Goal: Task Accomplishment & Management: Manage account settings

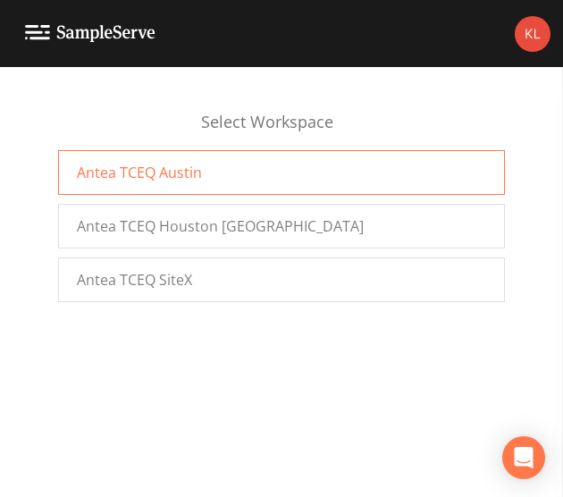
click at [161, 156] on div "Antea TCEQ Austin" at bounding box center [281, 172] width 447 height 45
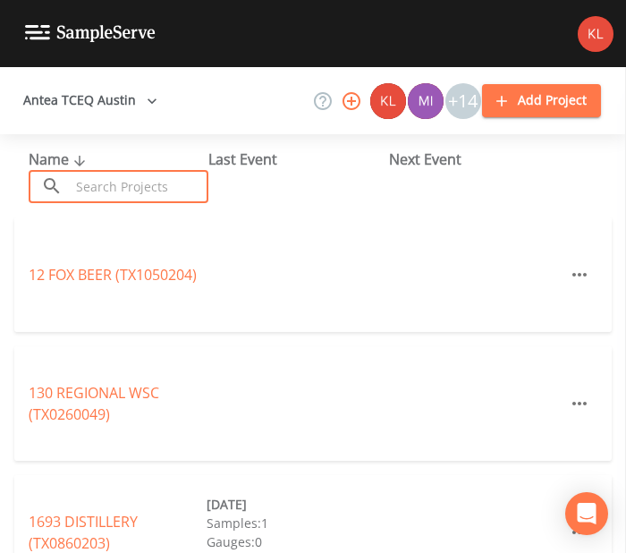
click at [138, 192] on input "text" at bounding box center [139, 186] width 139 height 33
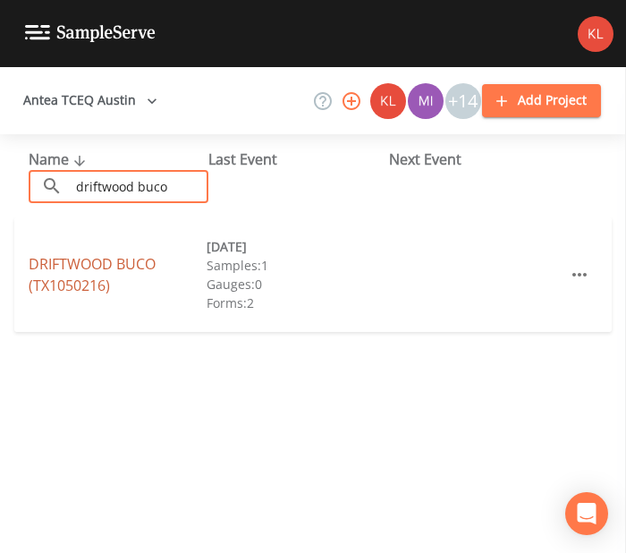
type input "driftwood buco"
click at [72, 274] on link "DRIFTWOOD BUCO (TX1050216)" at bounding box center [92, 274] width 127 height 41
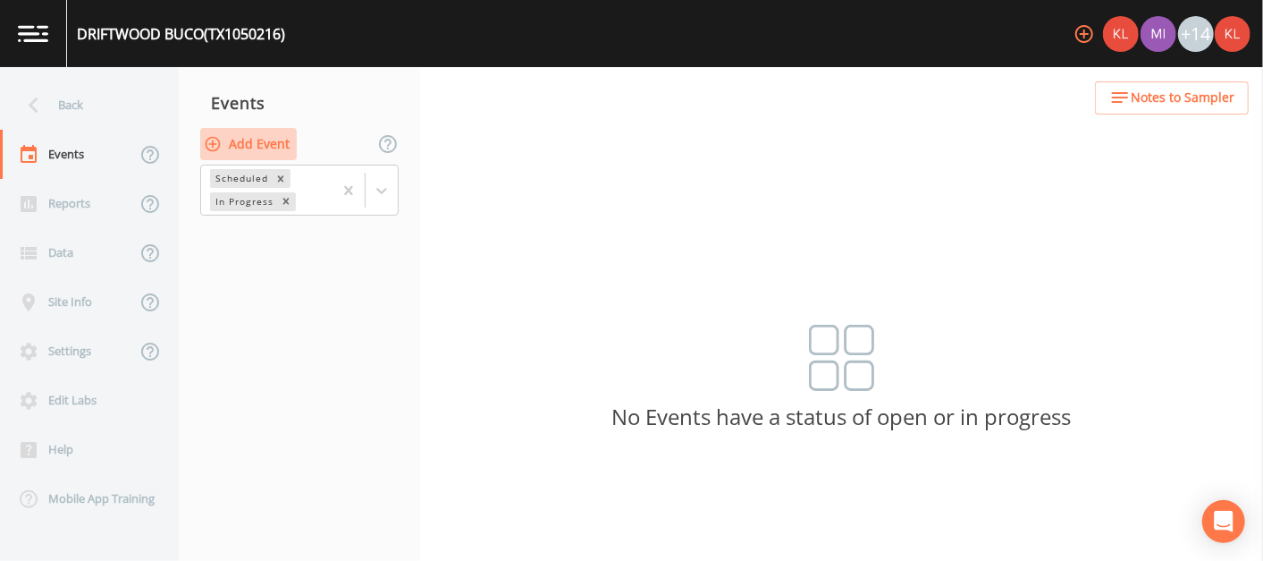
click at [257, 143] on button "Add Event" at bounding box center [248, 144] width 97 height 33
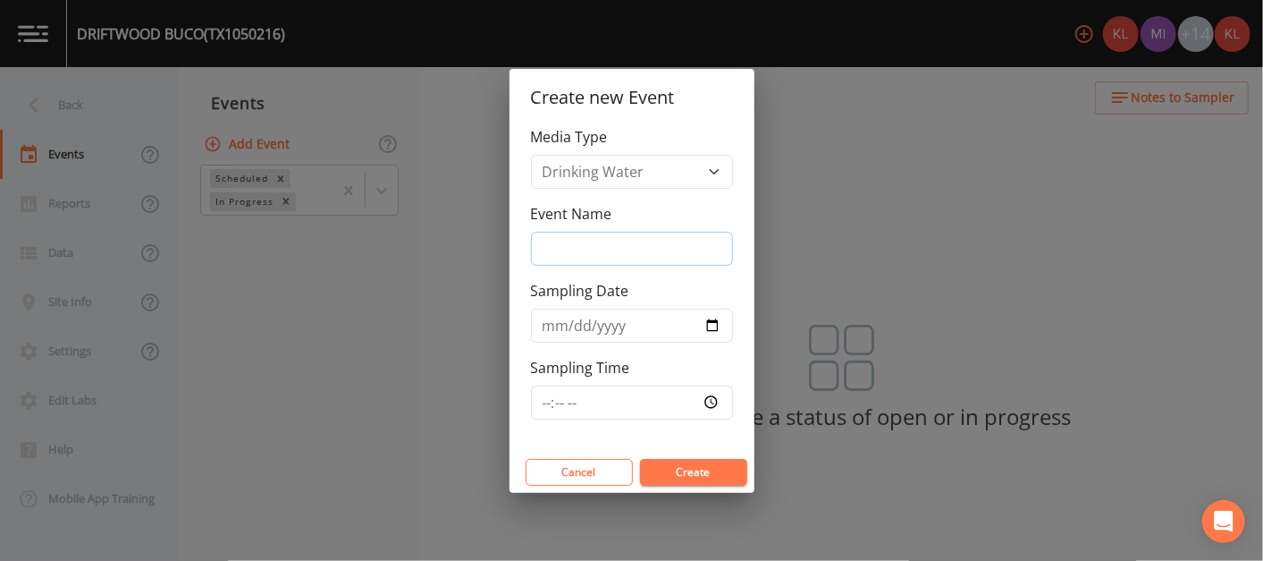
click at [610, 242] on input "Event Name" at bounding box center [632, 249] width 202 height 34
type input "[DATE]"
click at [625, 465] on button "Create" at bounding box center [693, 472] width 107 height 27
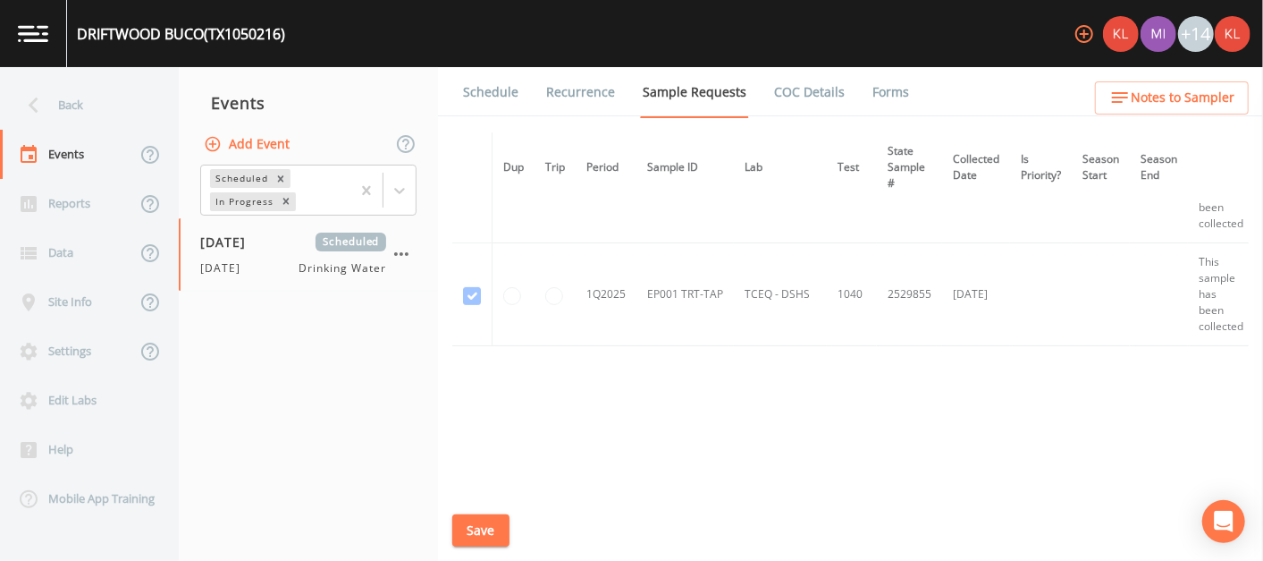
scroll to position [469, 0]
click at [400, 249] on icon "button" at bounding box center [401, 253] width 21 height 21
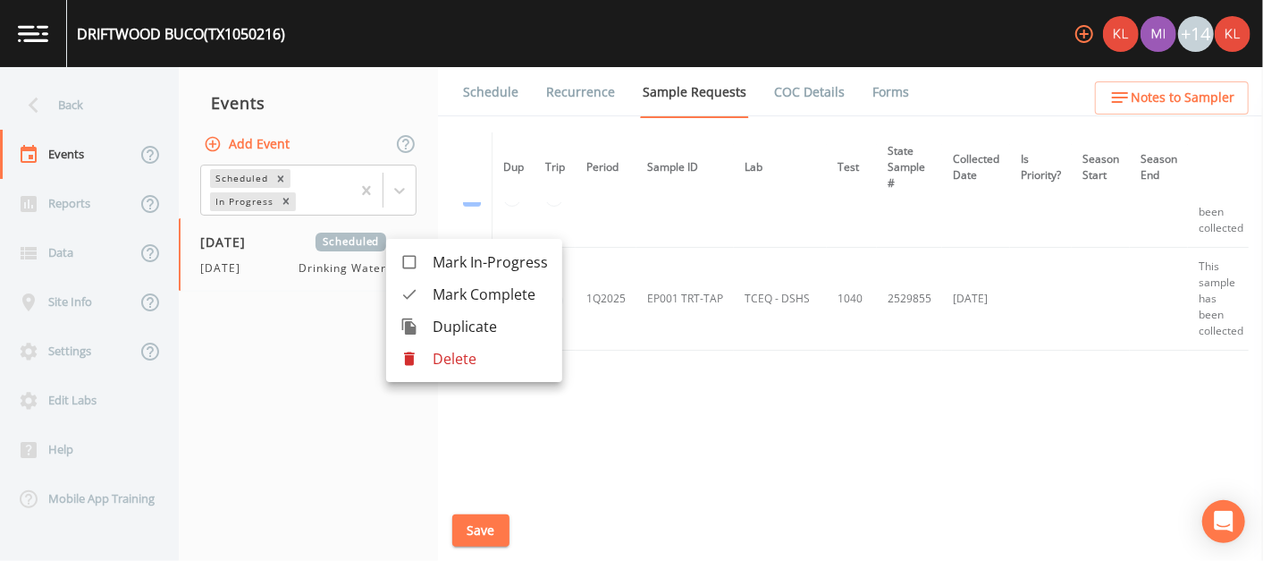
click at [447, 359] on p "Delete" at bounding box center [490, 358] width 115 height 21
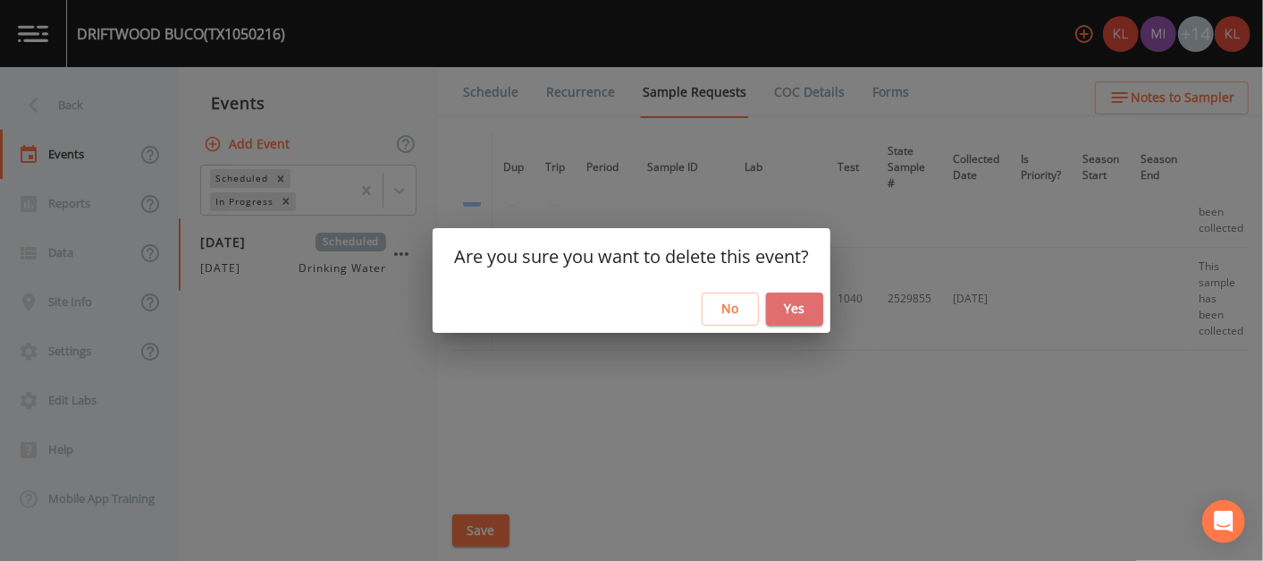
click at [625, 302] on button "Yes" at bounding box center [794, 308] width 57 height 33
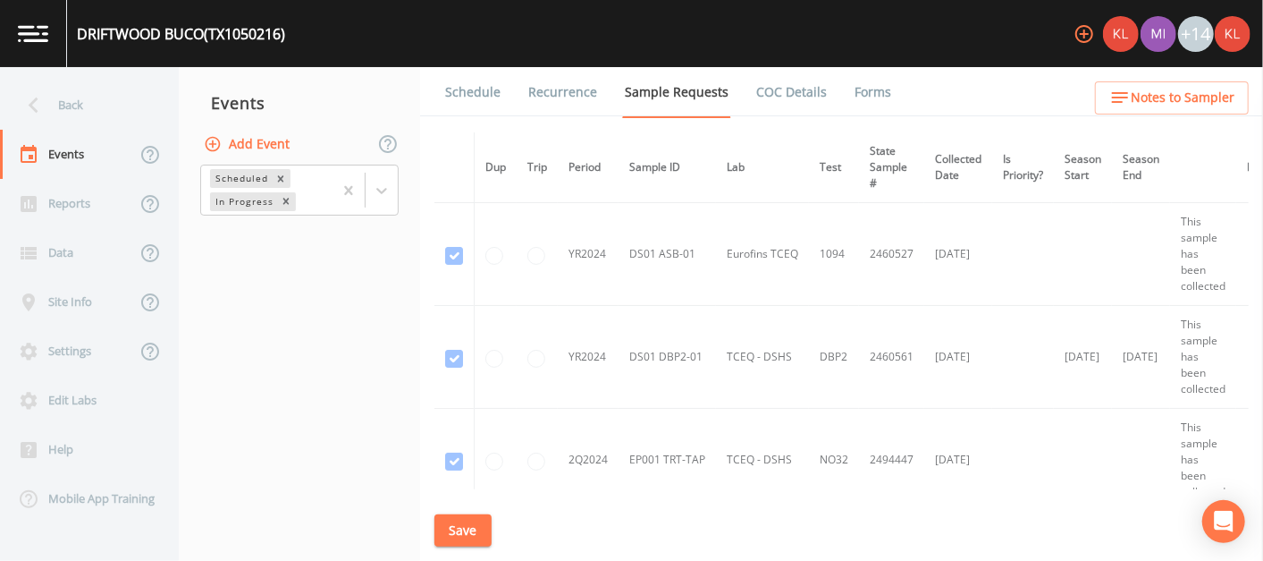
click at [48, 43] on link at bounding box center [33, 33] width 67 height 67
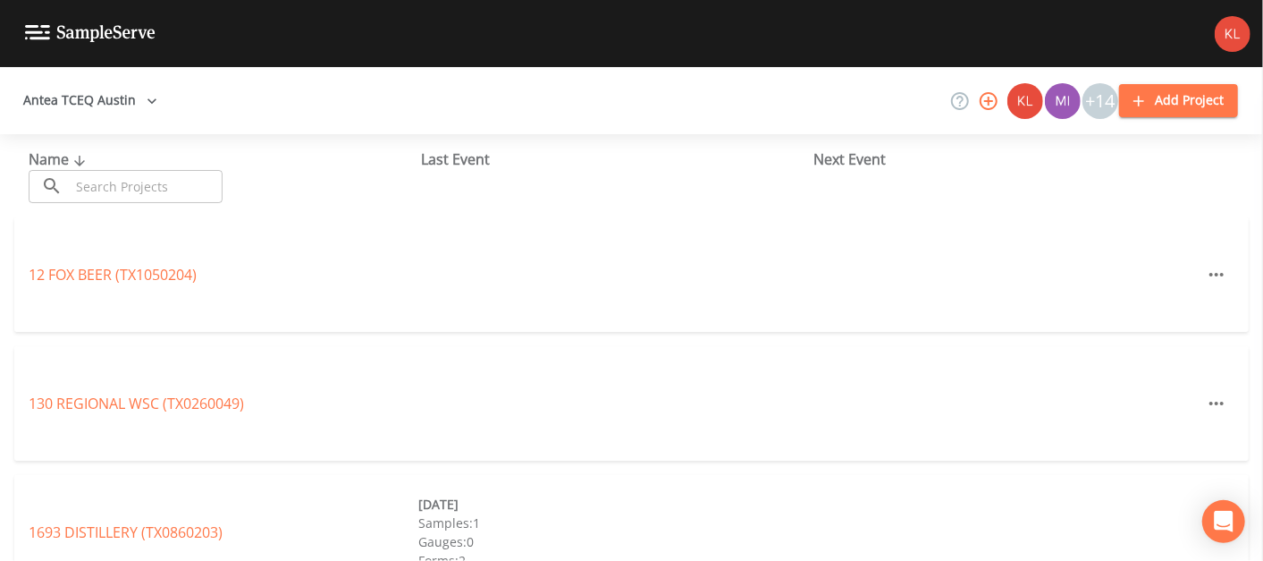
click at [165, 177] on input "text" at bounding box center [146, 186] width 153 height 33
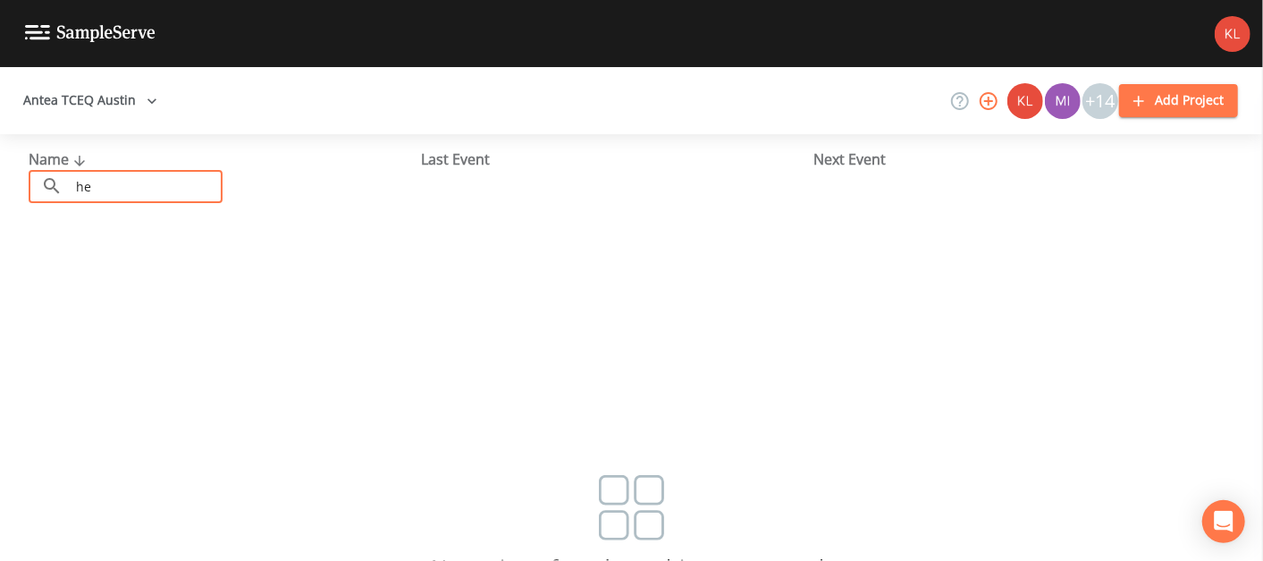
type input "h"
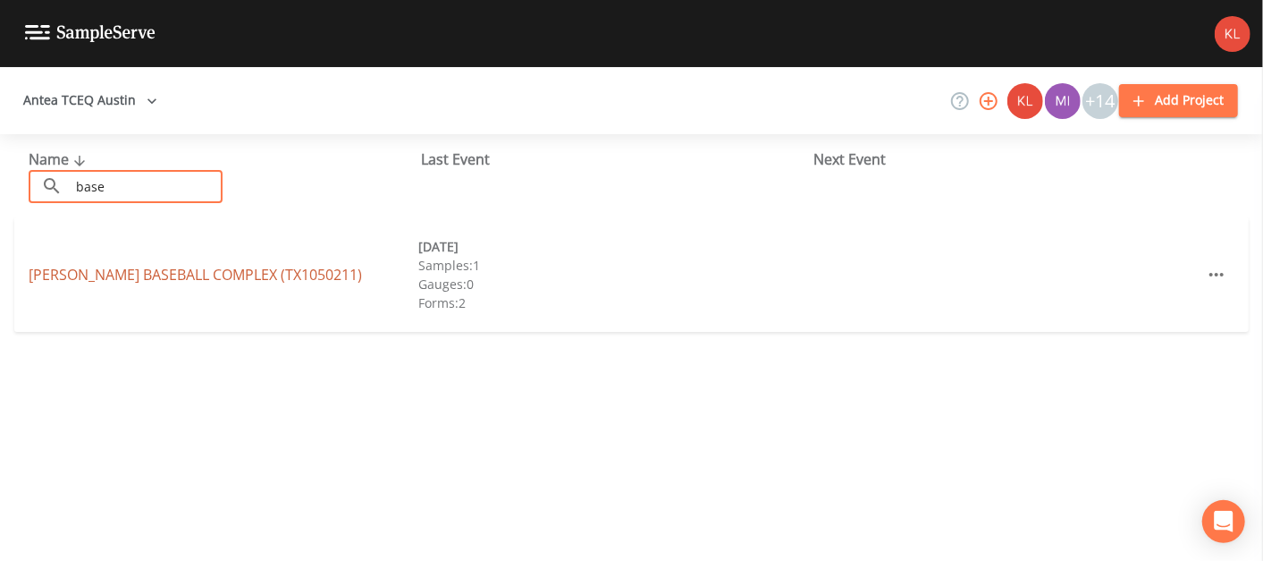
type input "base"
click at [183, 266] on link "[PERSON_NAME][GEOGRAPHIC_DATA] (TX1050211)" at bounding box center [195, 275] width 333 height 20
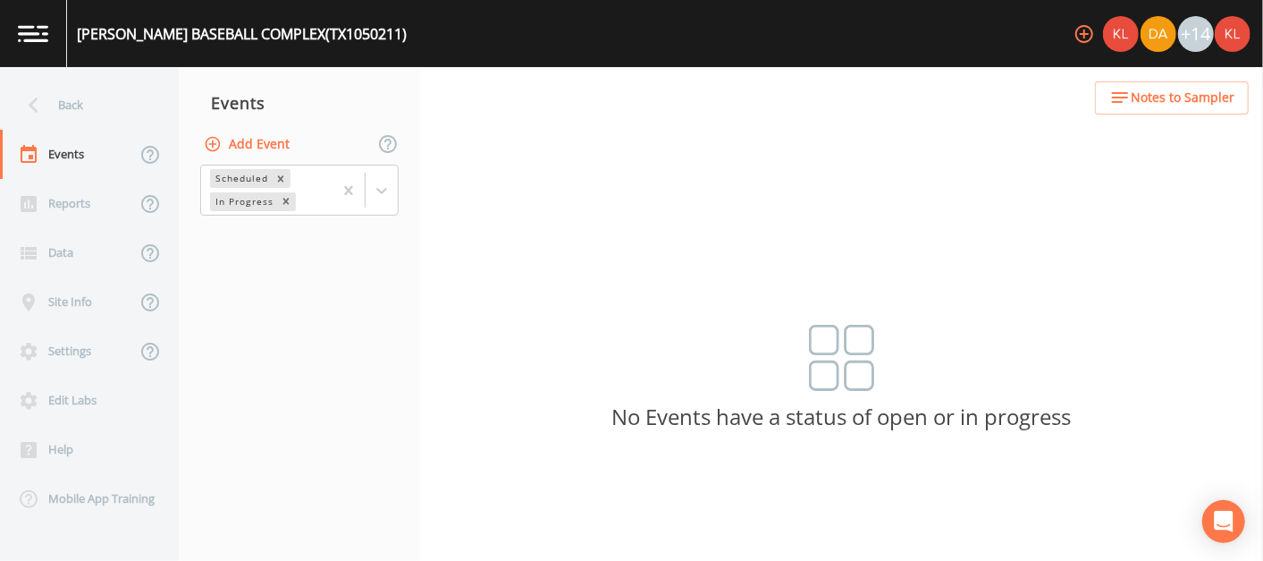
click at [279, 148] on button "Add Event" at bounding box center [248, 144] width 97 height 33
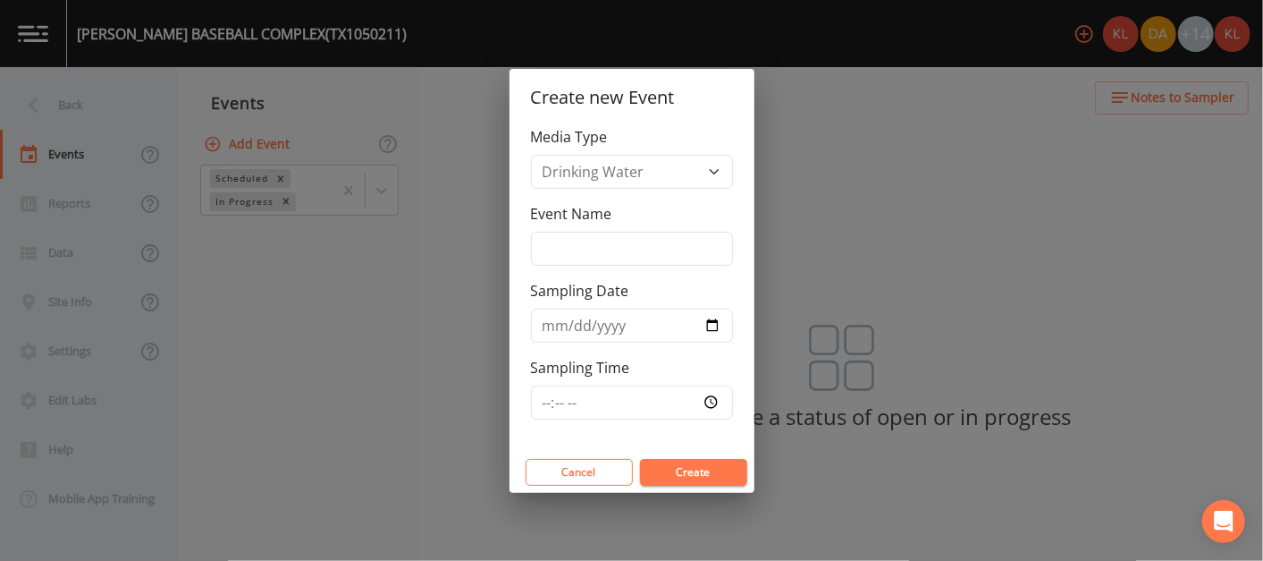
click at [552, 219] on label "Event Name" at bounding box center [571, 213] width 81 height 21
click at [552, 232] on input "Event Name" at bounding box center [632, 249] width 202 height 34
click at [566, 242] on input "Event Name" at bounding box center [632, 249] width 202 height 34
type input "[DATE]"
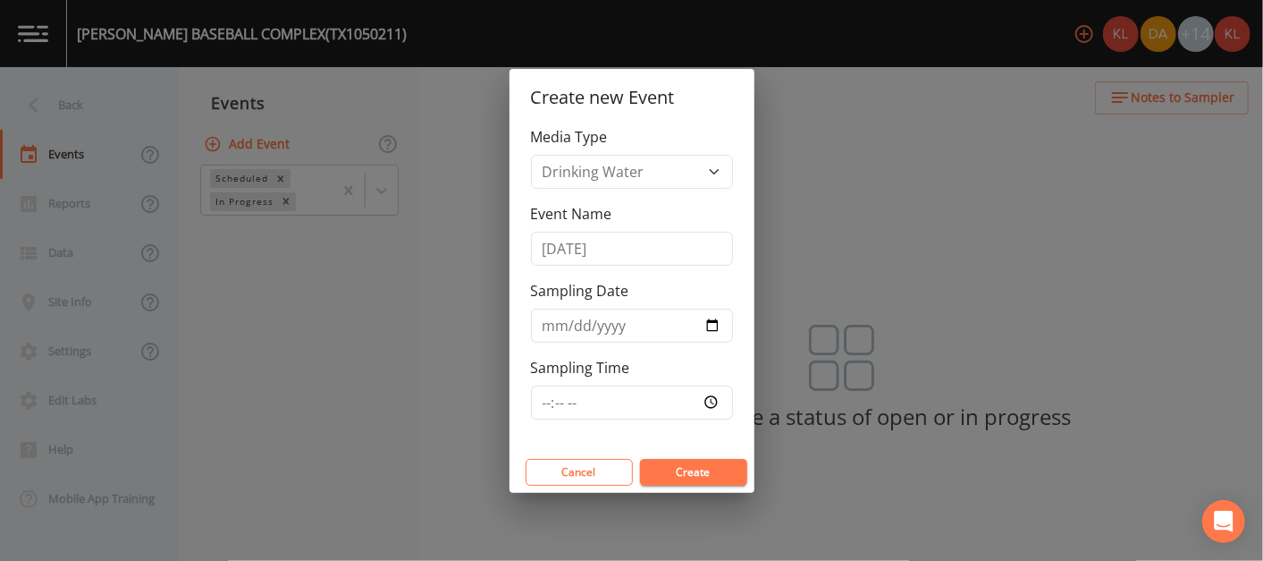
click at [625, 461] on button "Create" at bounding box center [693, 472] width 107 height 27
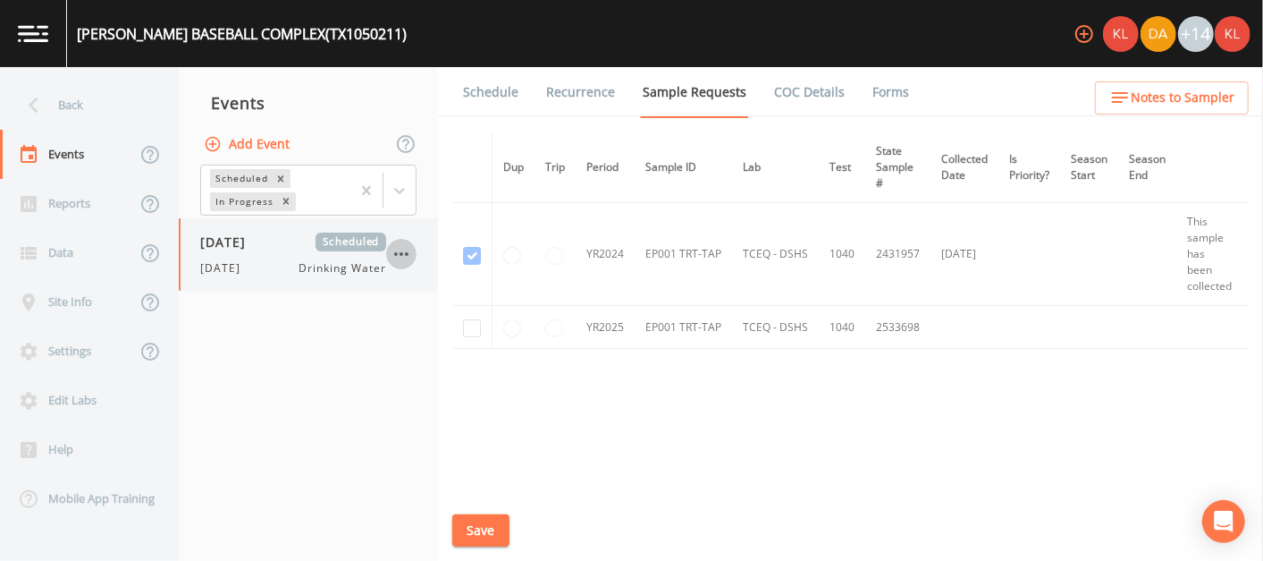
click at [408, 252] on icon "button" at bounding box center [401, 254] width 14 height 4
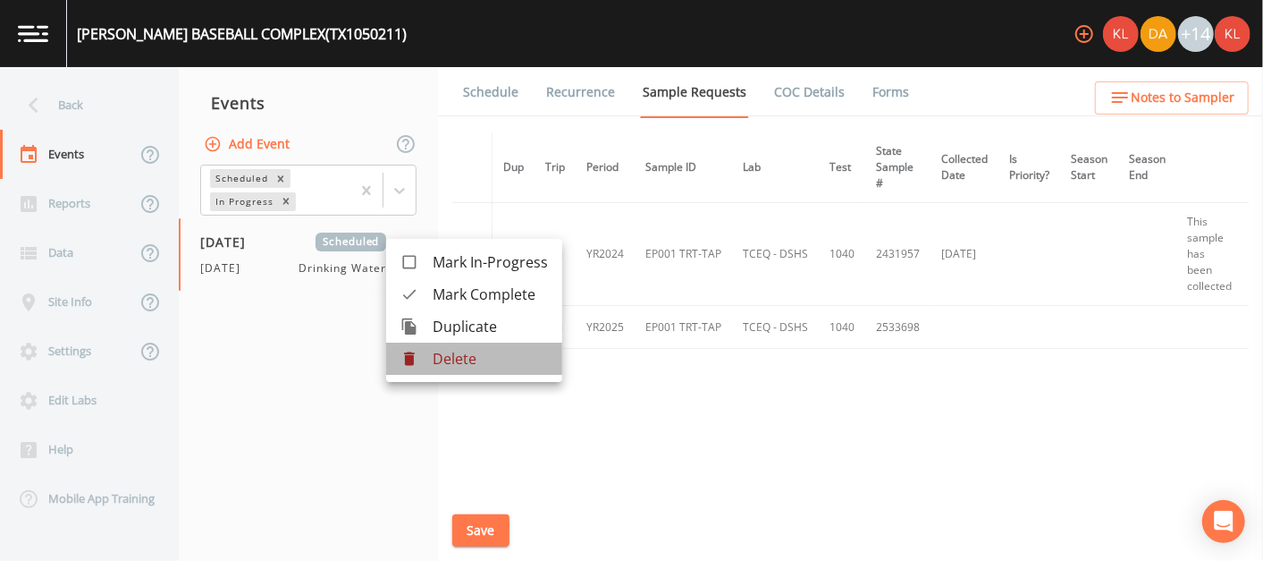
click at [474, 359] on p "Delete" at bounding box center [490, 358] width 115 height 21
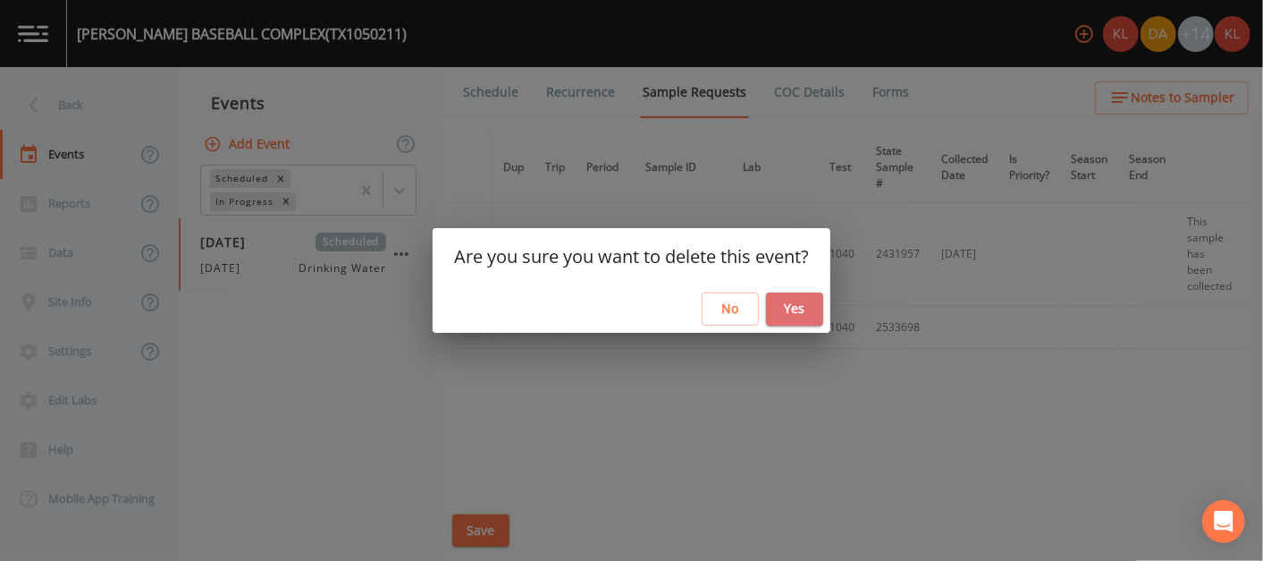
click at [625, 310] on button "Yes" at bounding box center [794, 308] width 57 height 33
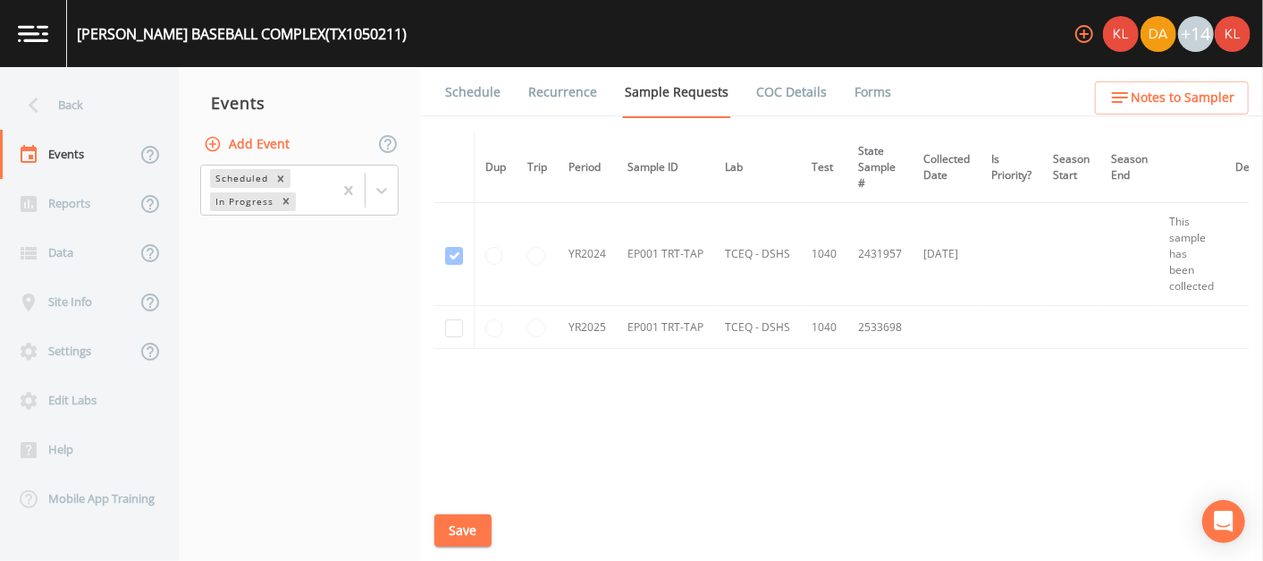
click at [47, 28] on img at bounding box center [33, 33] width 30 height 17
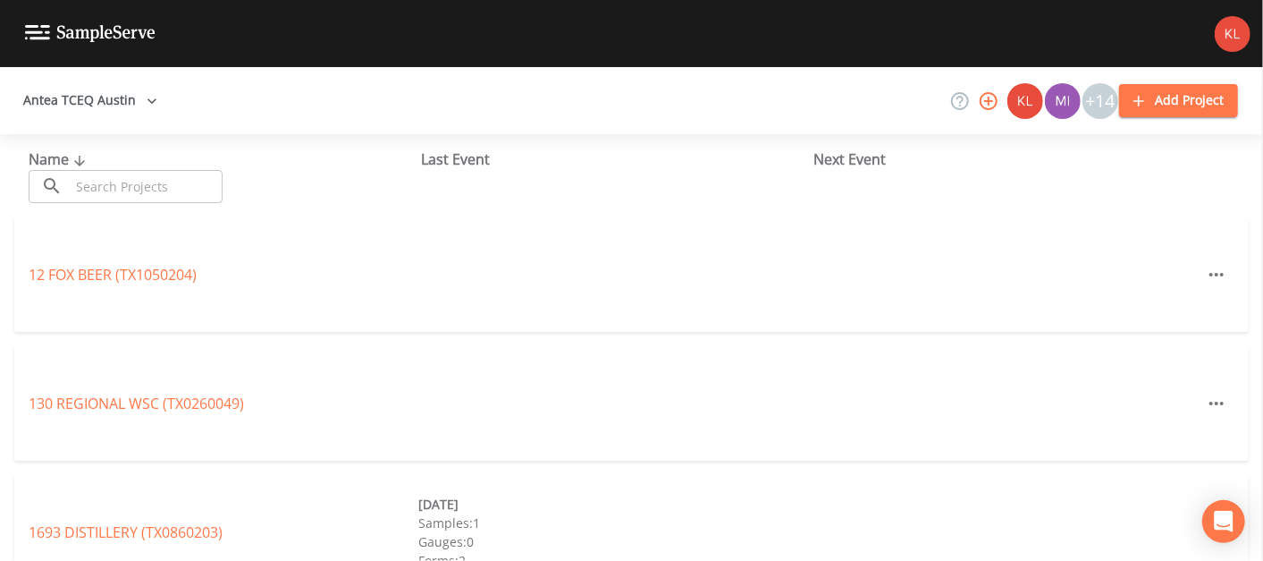
click at [107, 191] on input "text" at bounding box center [146, 186] width 153 height 33
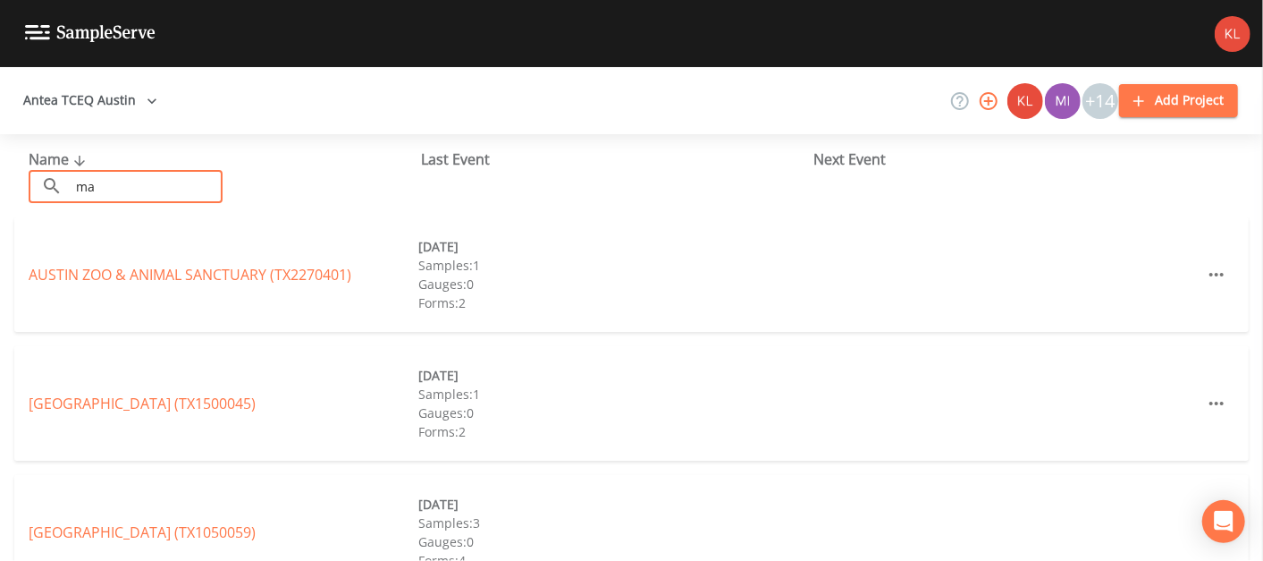
type input "m"
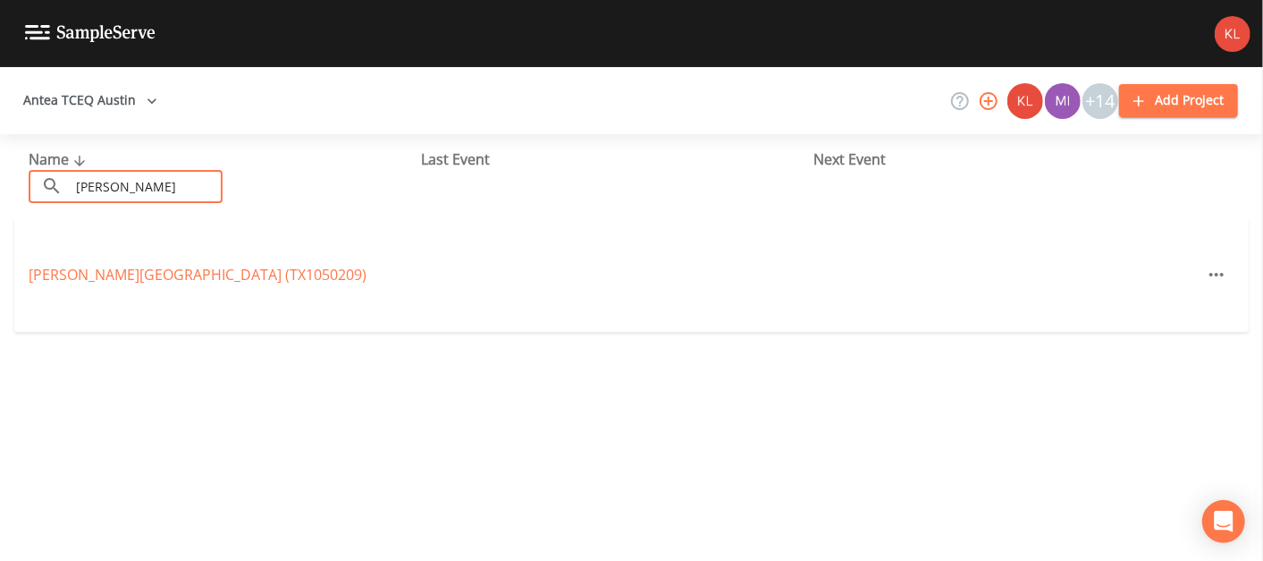
type input "[PERSON_NAME]"
